Goal: Information Seeking & Learning: Learn about a topic

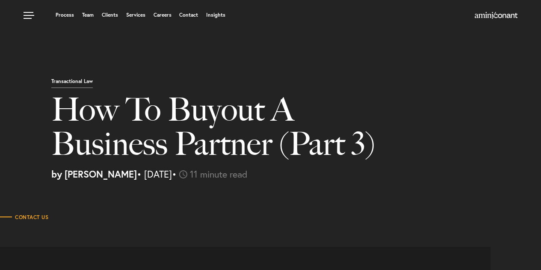
select select "US"
select select "Austin"
select select "Business and Civil Litigation"
click at [216, 16] on link "Insights" at bounding box center [215, 14] width 19 height 5
